Goal: Transaction & Acquisition: Purchase product/service

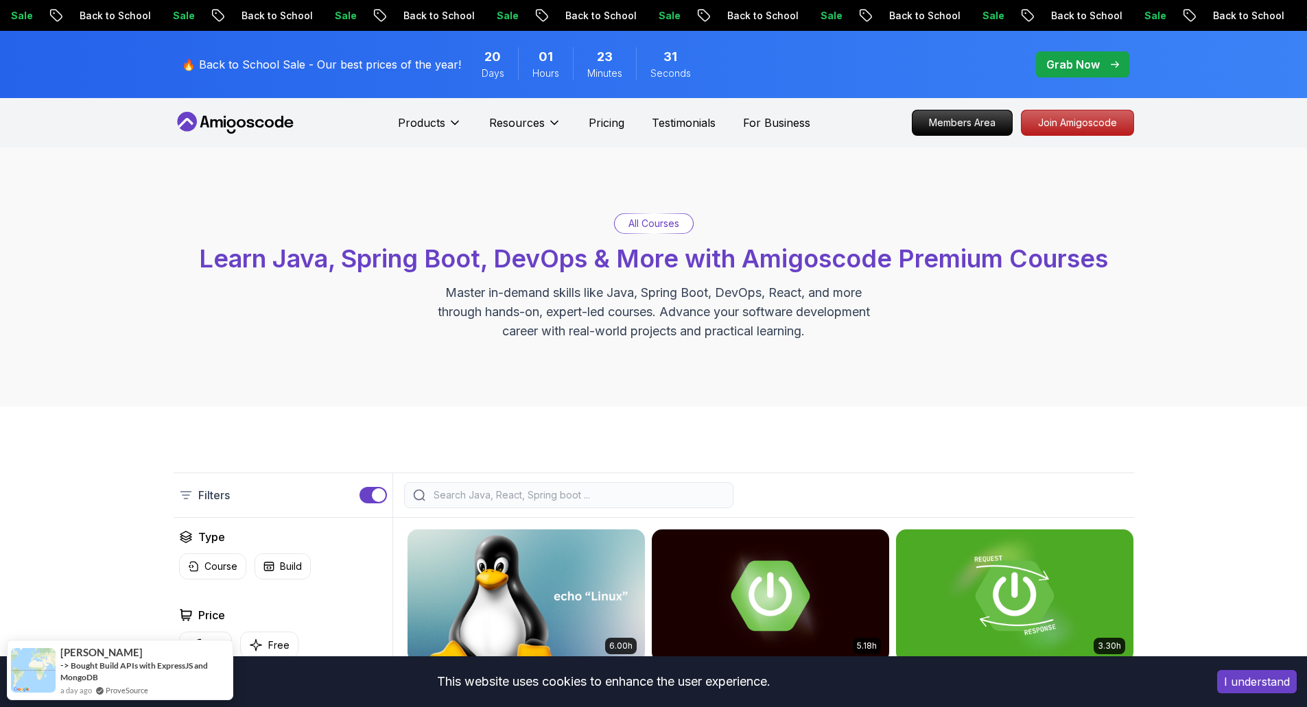
click at [790, 55] on div "🔥 Back to School Sale - Our best prices of the year! 20 Days 01 Hours 23 Minute…" at bounding box center [654, 64] width 961 height 67
click at [1075, 59] on p "Grab Now" at bounding box center [1073, 64] width 54 height 16
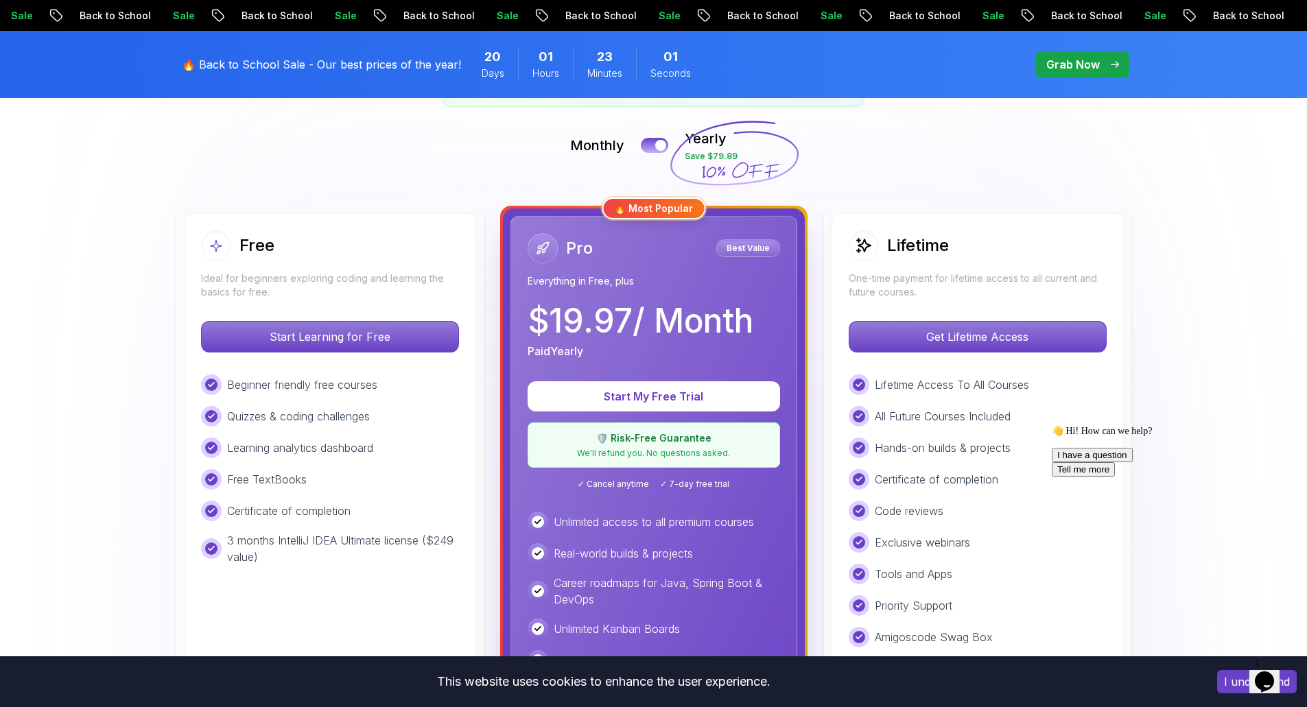
scroll to position [303, 0]
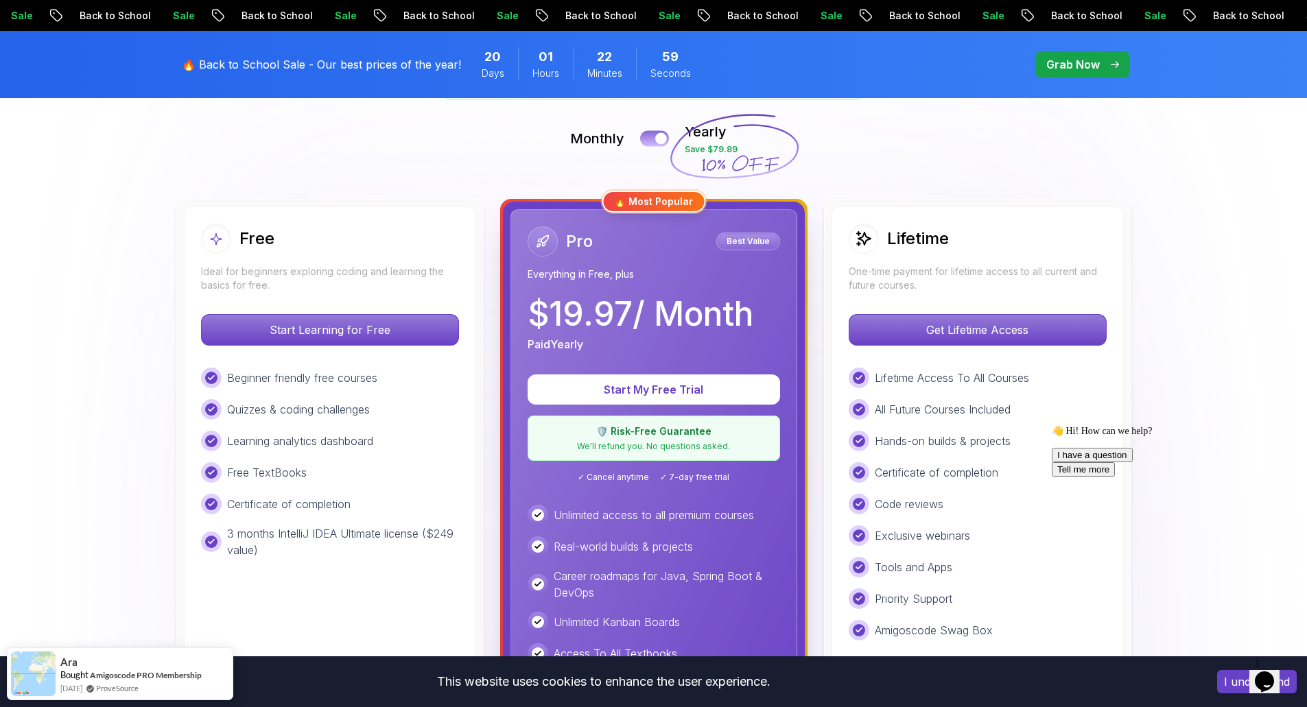
click at [645, 138] on button at bounding box center [654, 138] width 29 height 16
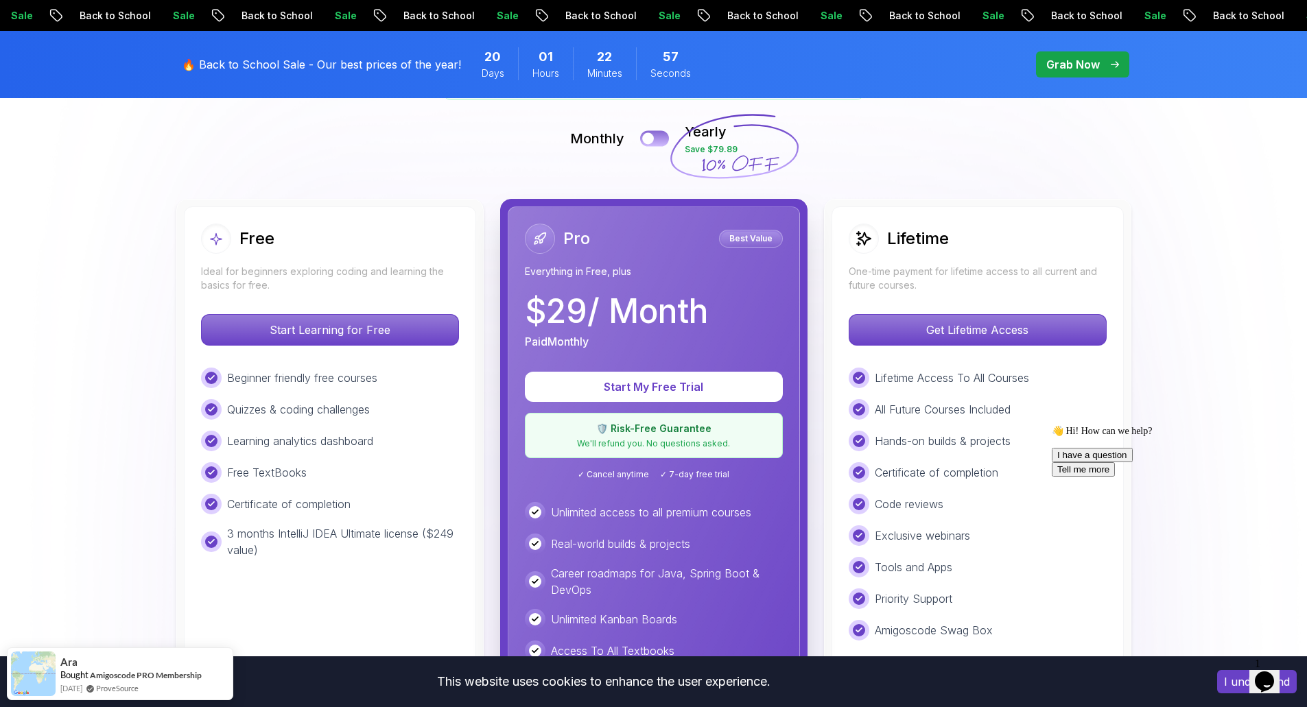
click at [659, 140] on button at bounding box center [654, 138] width 29 height 16
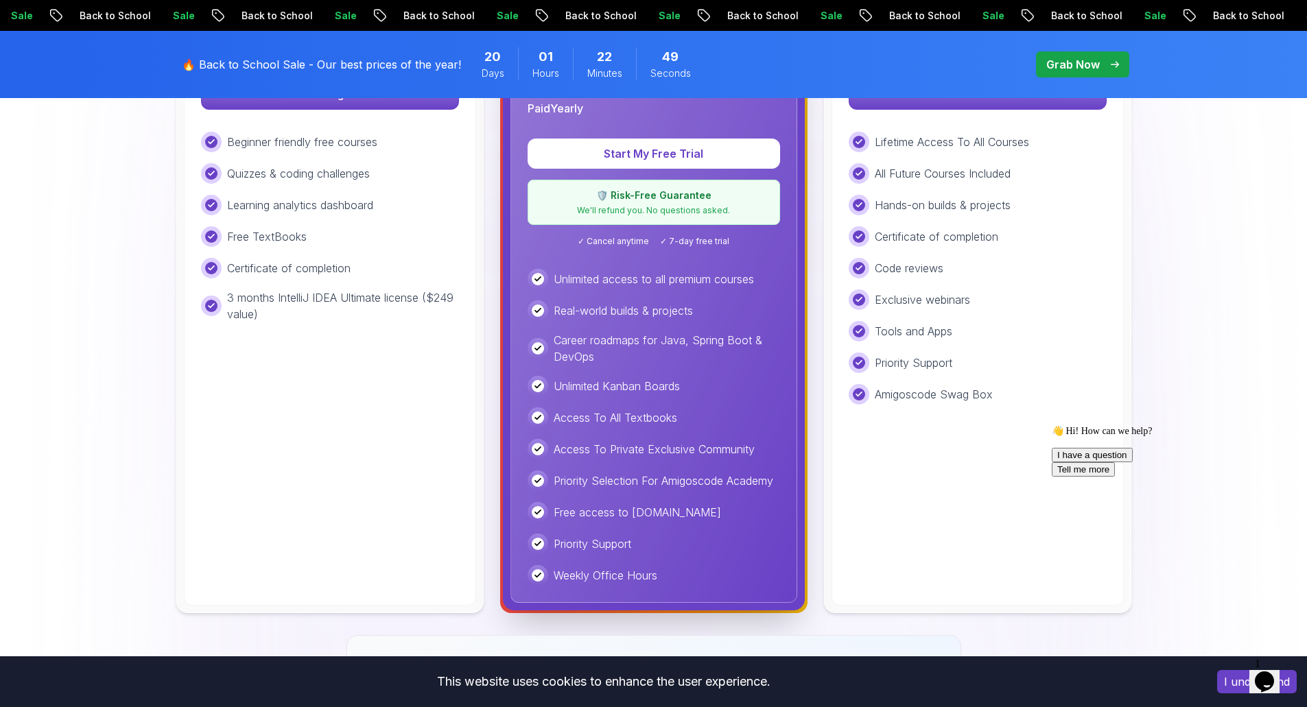
scroll to position [421, 0]
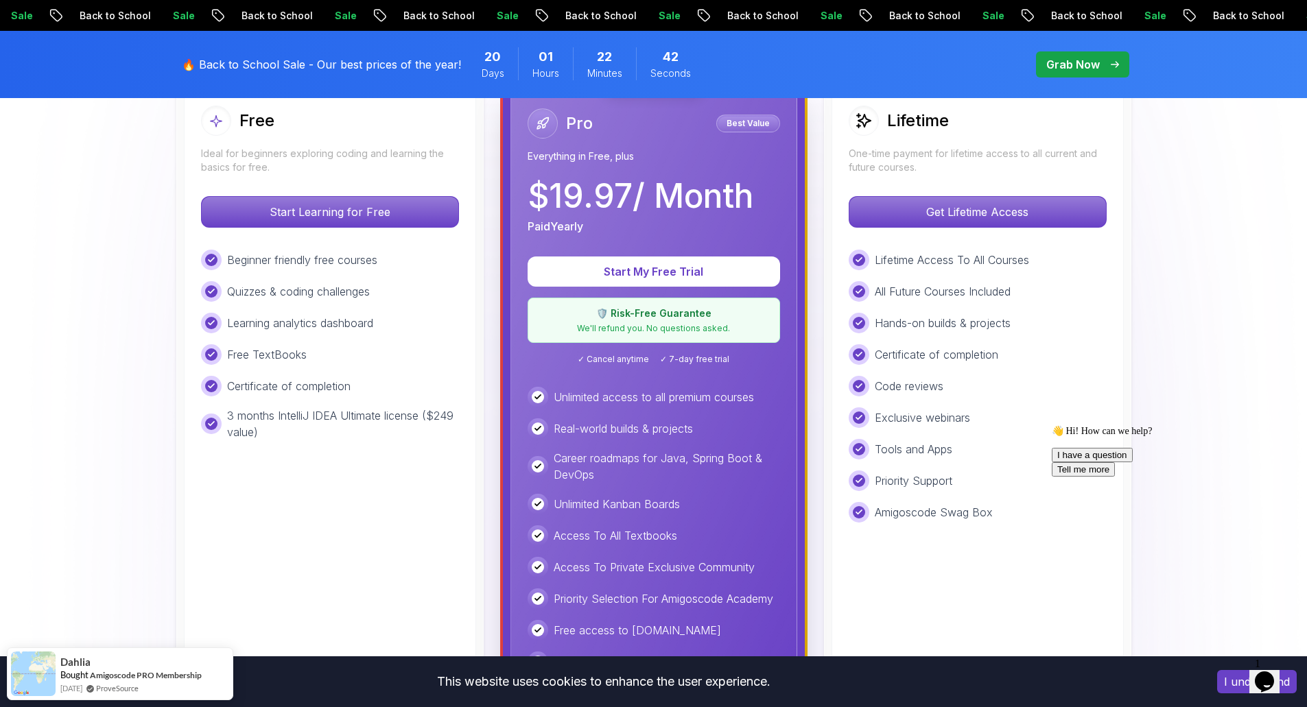
click at [635, 329] on p "We'll refund you. No questions asked." at bounding box center [654, 328] width 235 height 11
click at [1227, 190] on img at bounding box center [653, 588] width 1307 height 1722
click at [701, 193] on p "$ 19.97 / Month" at bounding box center [641, 196] width 226 height 33
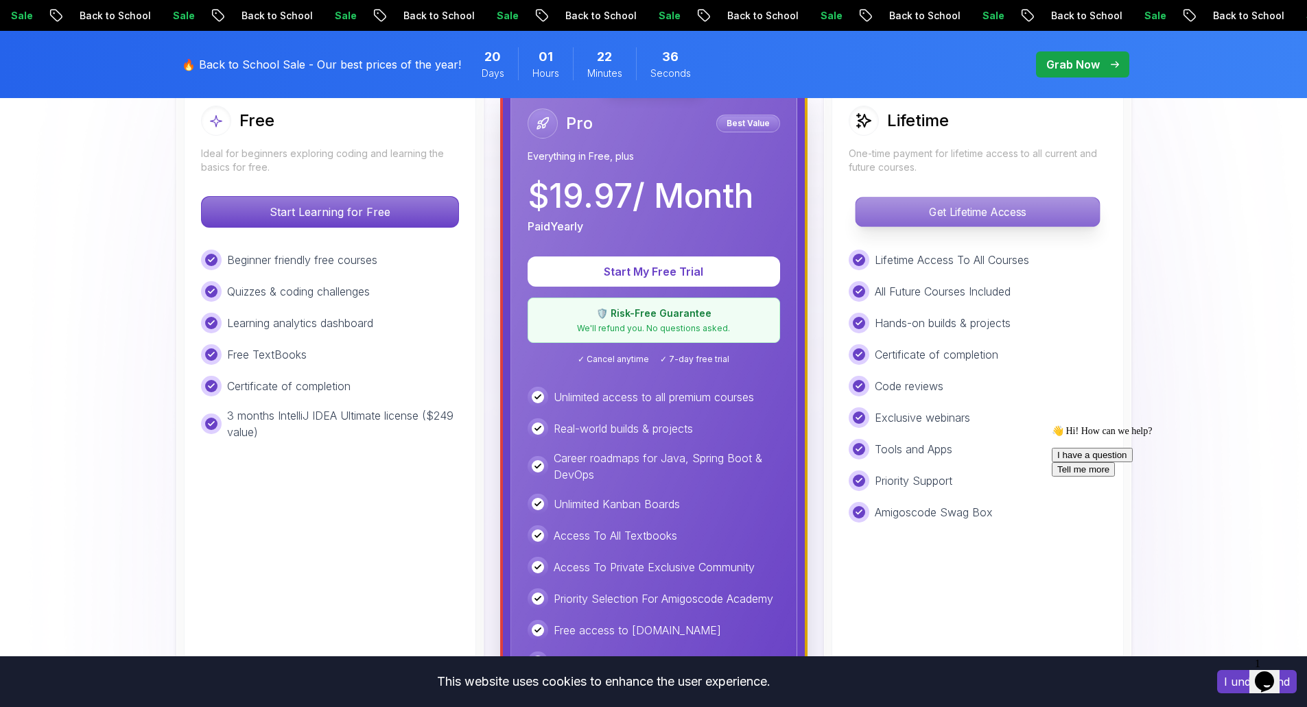
click at [987, 211] on p "Get Lifetime Access" at bounding box center [978, 212] width 244 height 29
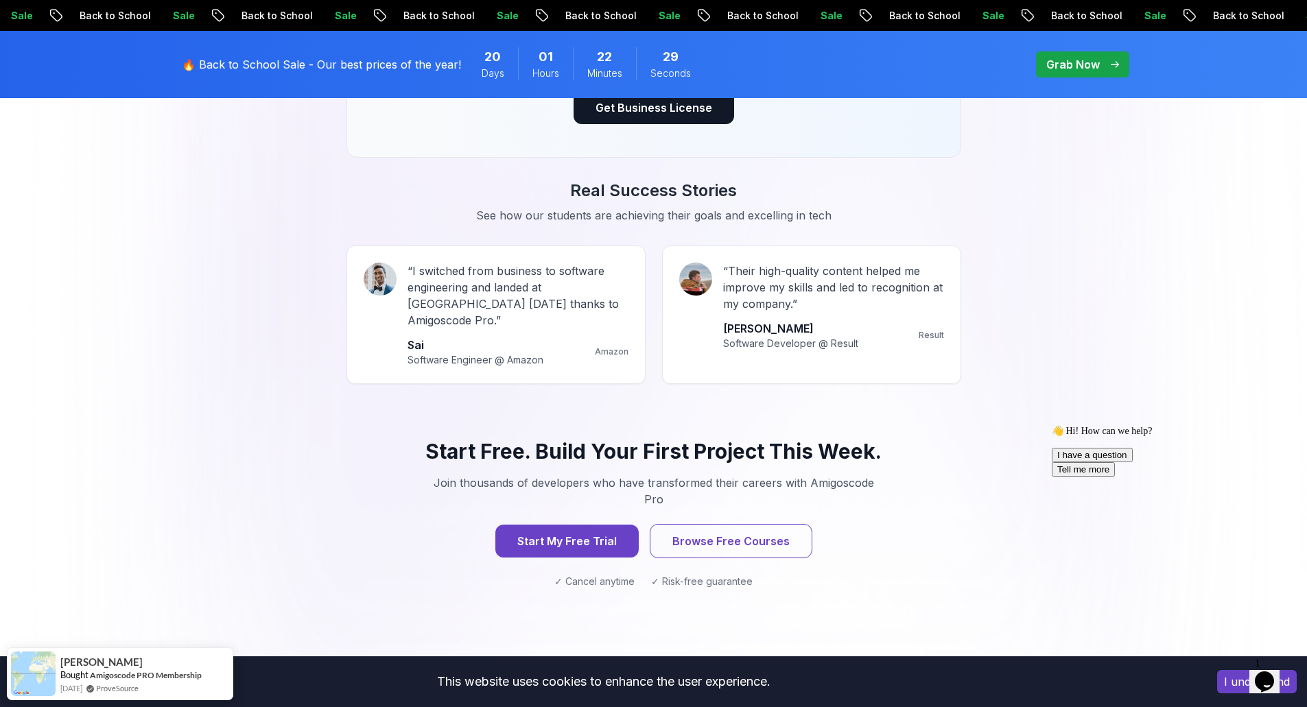
scroll to position [1162, 0]
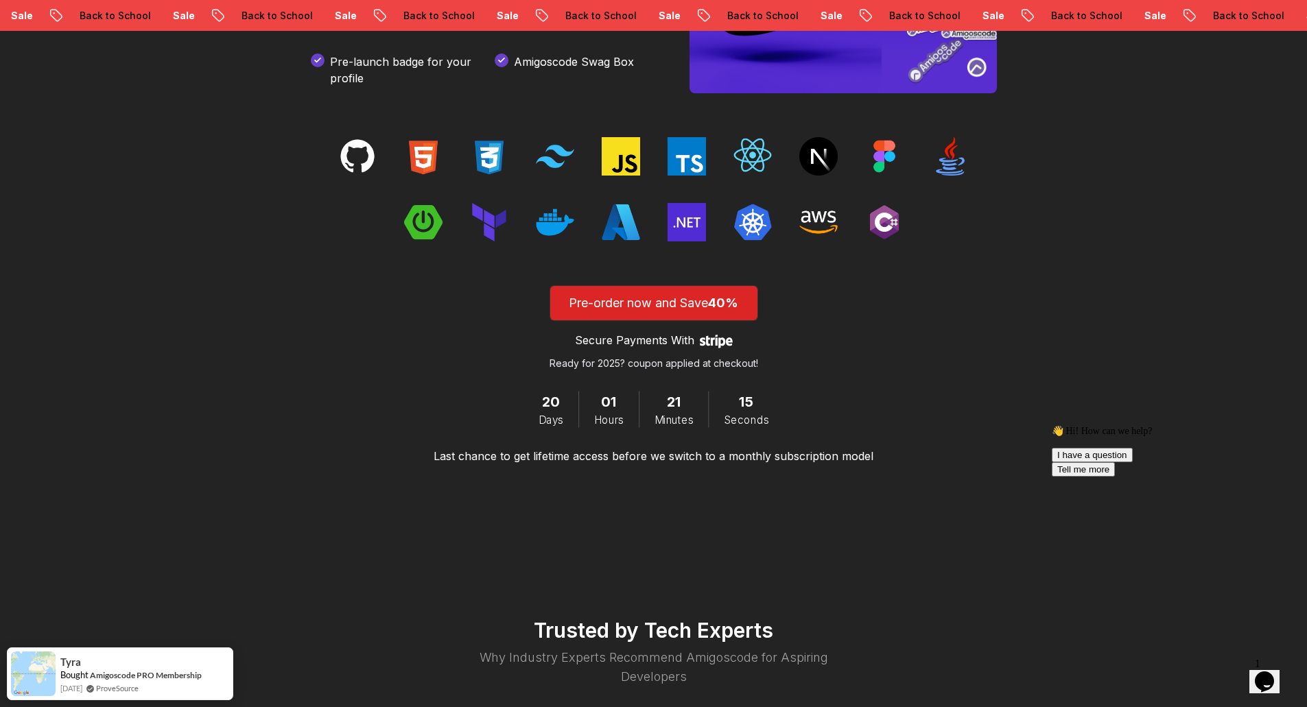
scroll to position [2137, 0]
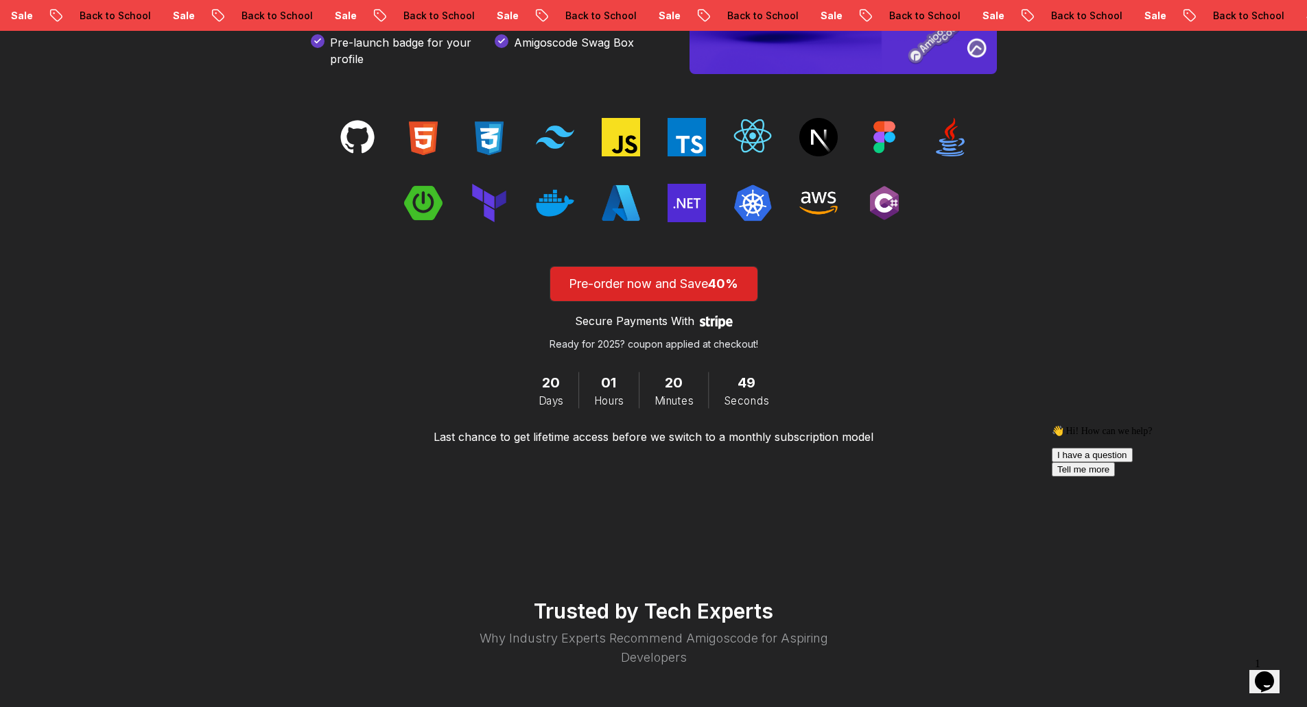
click at [624, 209] on img at bounding box center [621, 203] width 38 height 38
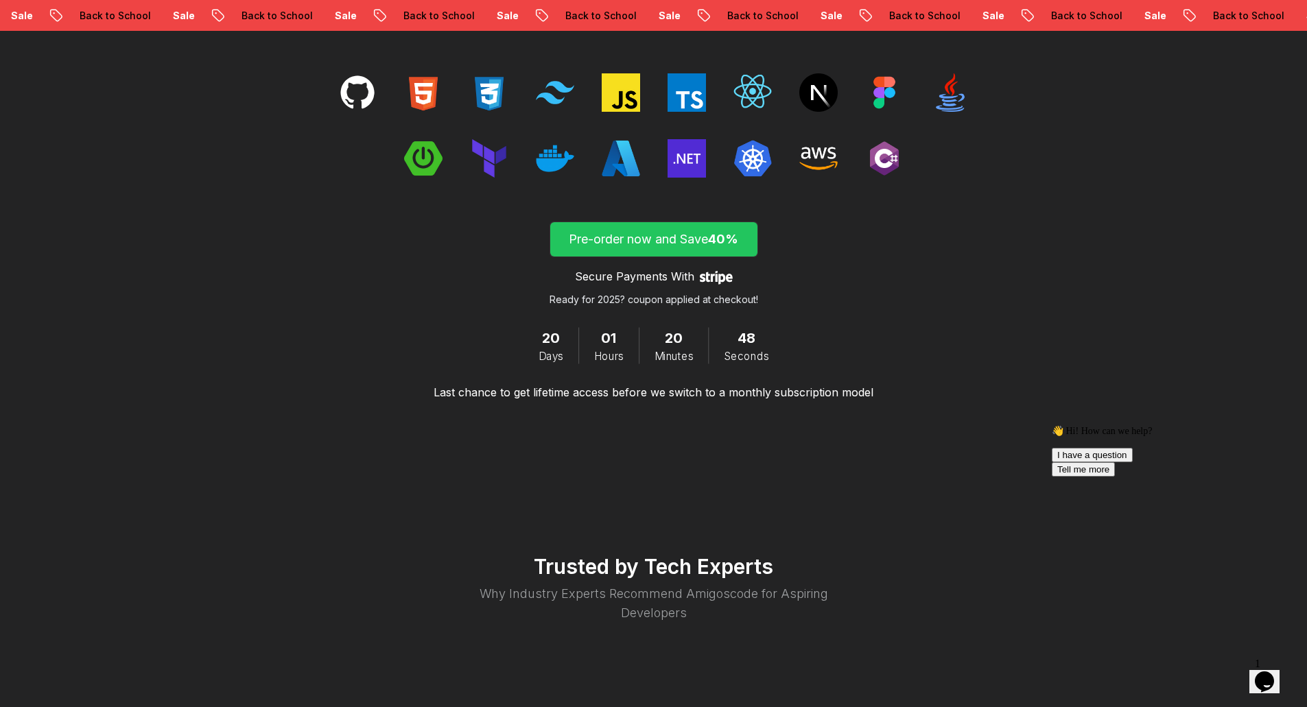
scroll to position [2206, 0]
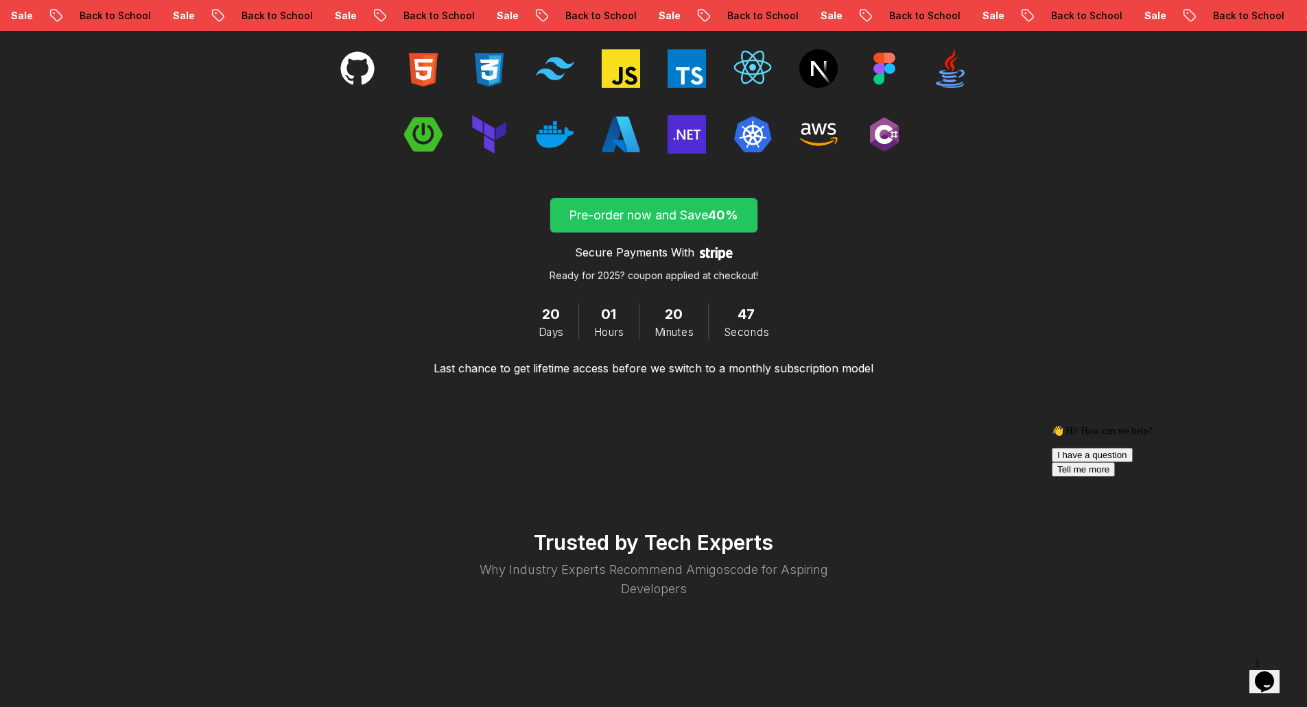
click at [658, 212] on p "Pre-order now and Save 40%" at bounding box center [654, 215] width 176 height 19
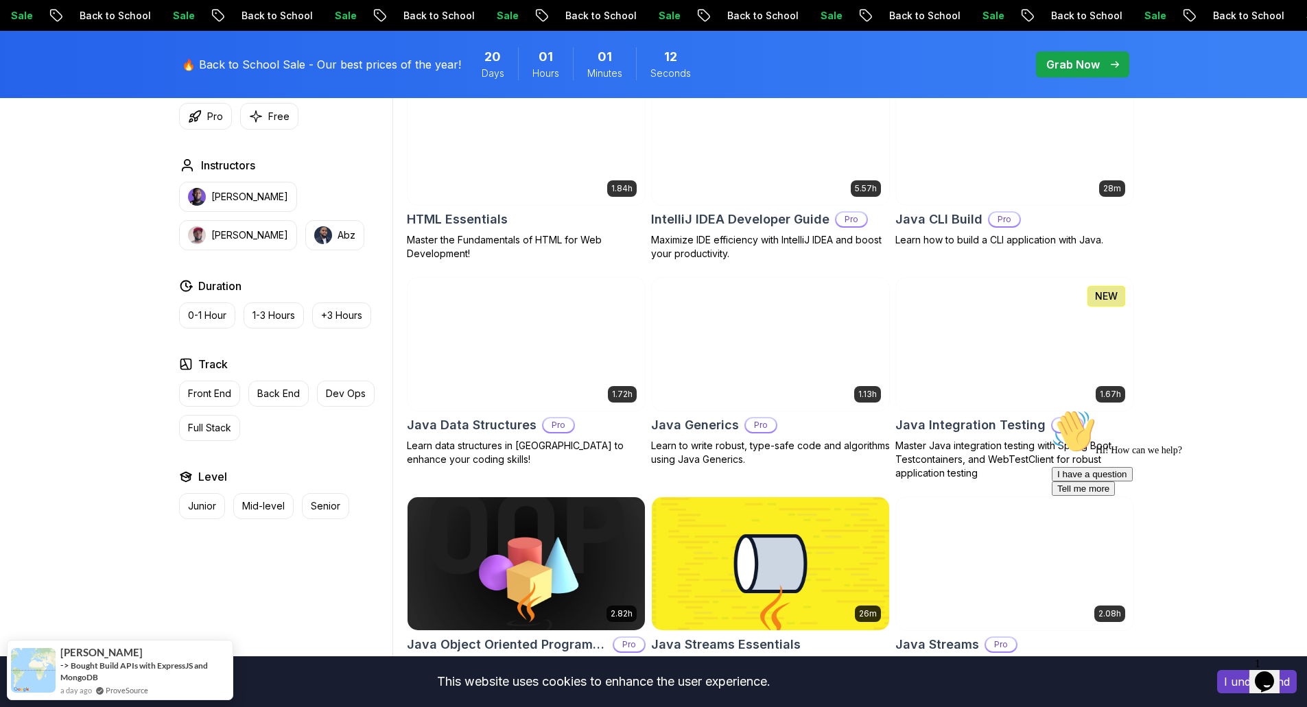
scroll to position [2338, 0]
